Goal: Task Accomplishment & Management: Complete application form

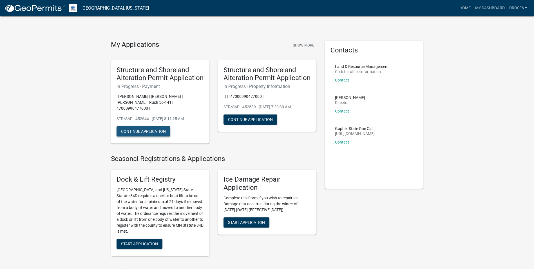
click at [150, 126] on button "Continue Application" at bounding box center [144, 131] width 54 height 10
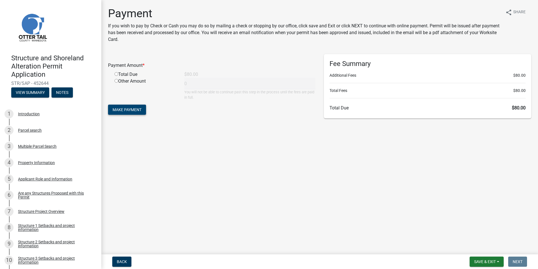
click at [136, 110] on span "Make Payment" at bounding box center [127, 109] width 29 height 5
click at [117, 81] on input "radio" at bounding box center [117, 81] width 4 height 4
radio input "true"
type input "80"
click at [120, 107] on span "Make Payment" at bounding box center [127, 109] width 29 height 5
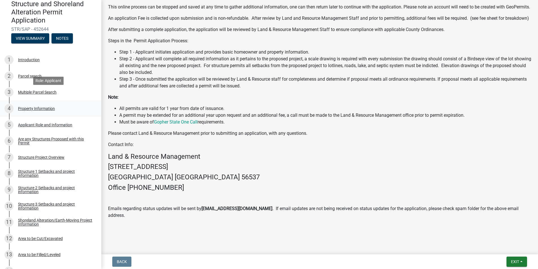
scroll to position [84, 0]
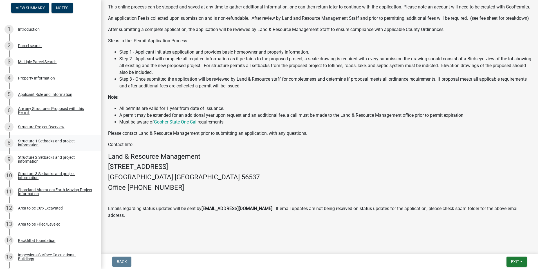
click at [56, 141] on div "Structure 1 Setbacks and project information" at bounding box center [55, 143] width 74 height 8
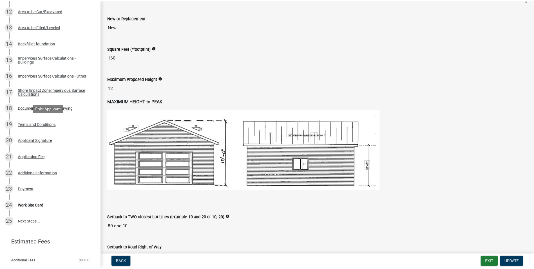
scroll to position [308, 0]
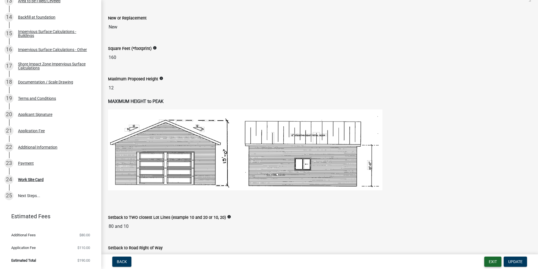
click at [493, 261] on button "Exit" at bounding box center [493, 261] width 17 height 10
